Goal: Transaction & Acquisition: Purchase product/service

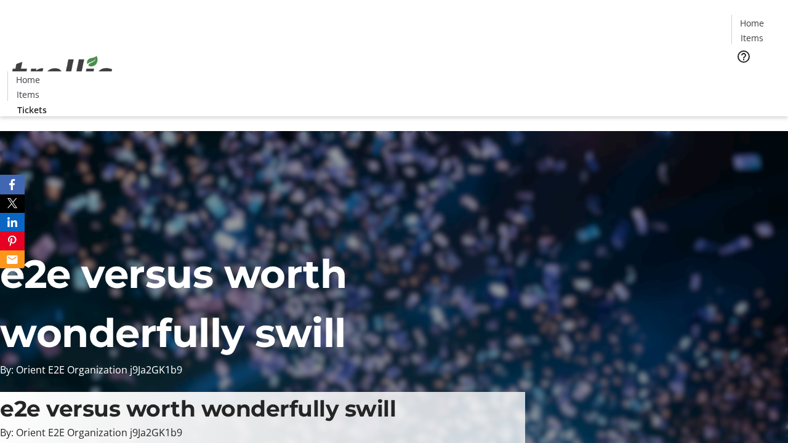
click at [741, 71] on span "Tickets" at bounding box center [756, 77] width 30 height 13
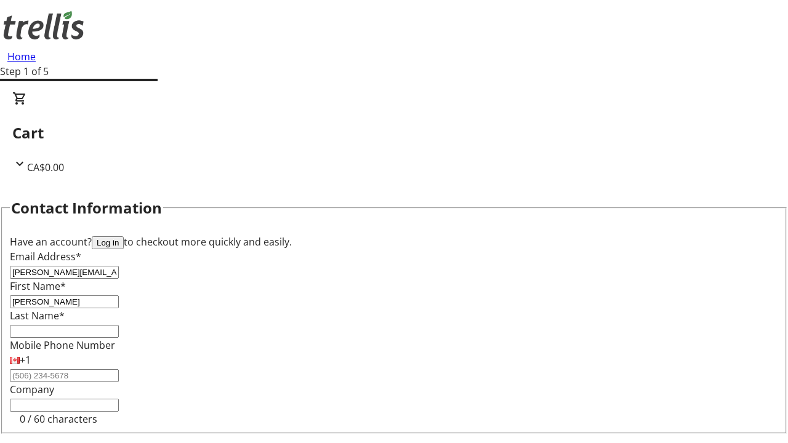
type input "[PERSON_NAME]"
type input "Breitenberg"
